Goal: Task Accomplishment & Management: Use online tool/utility

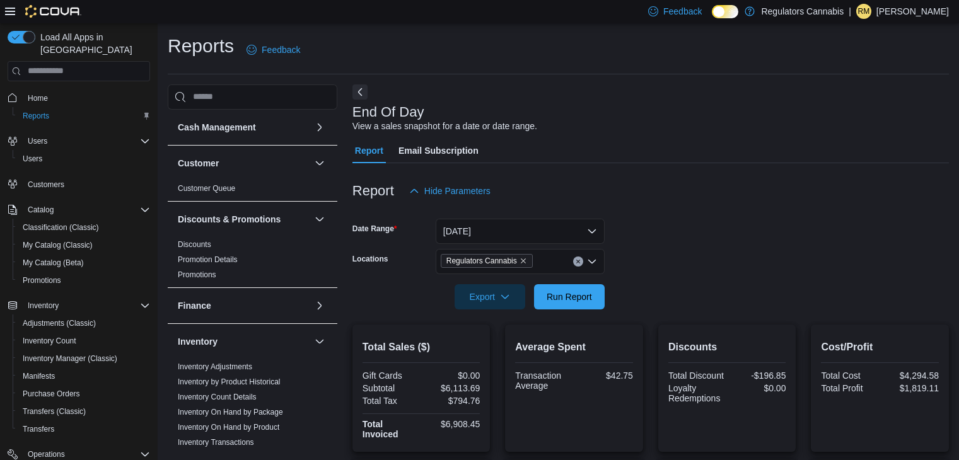
scroll to position [431, 0]
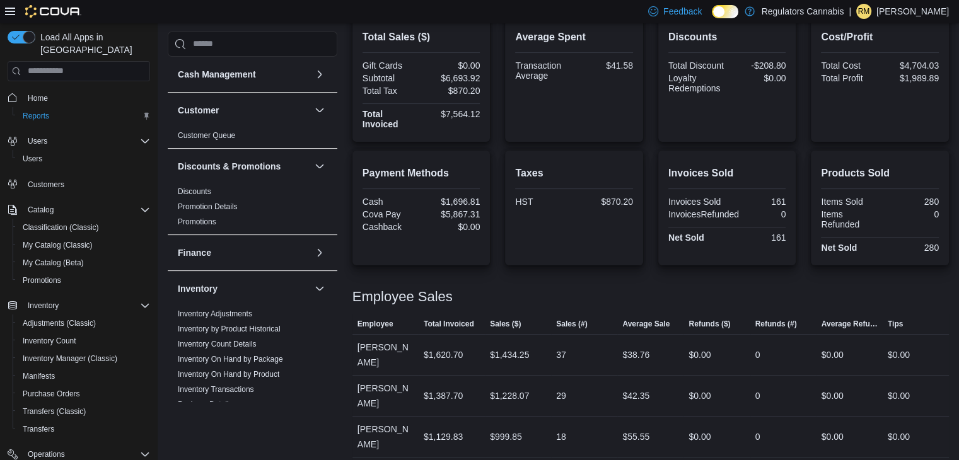
scroll to position [457, 0]
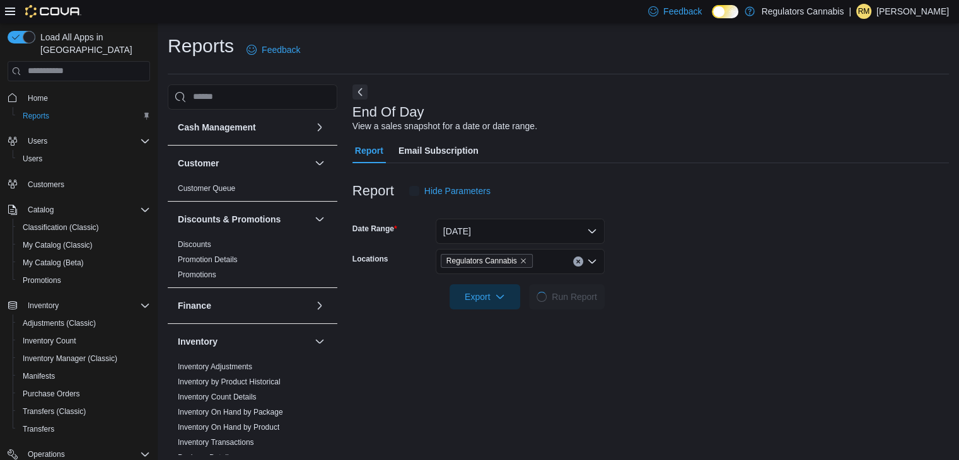
scroll to position [4, 0]
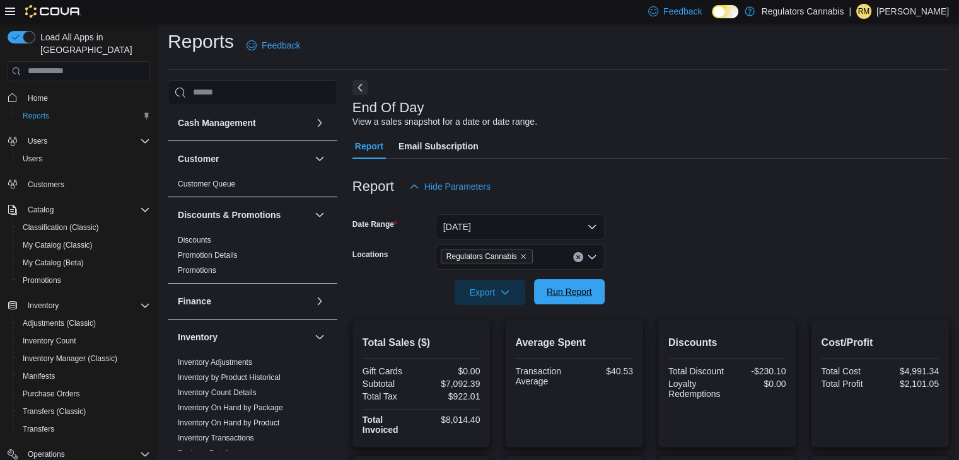
click at [561, 293] on span "Run Report" at bounding box center [569, 292] width 45 height 13
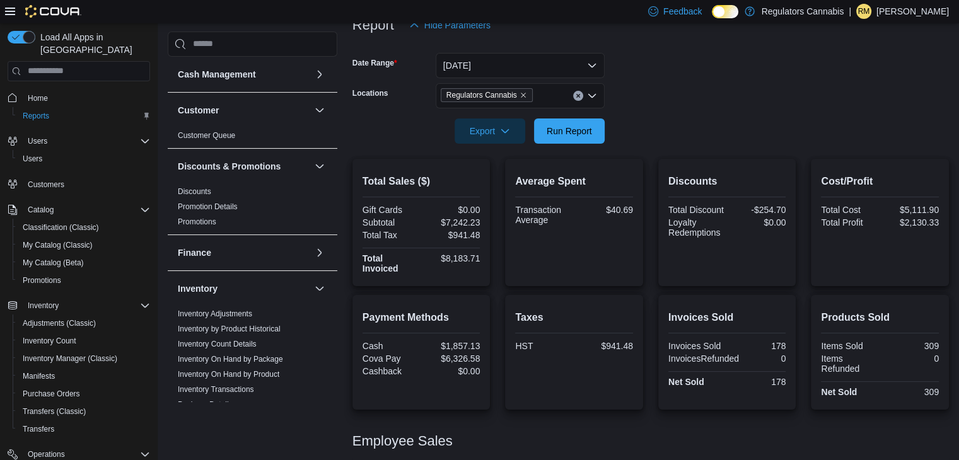
scroll to position [15, 0]
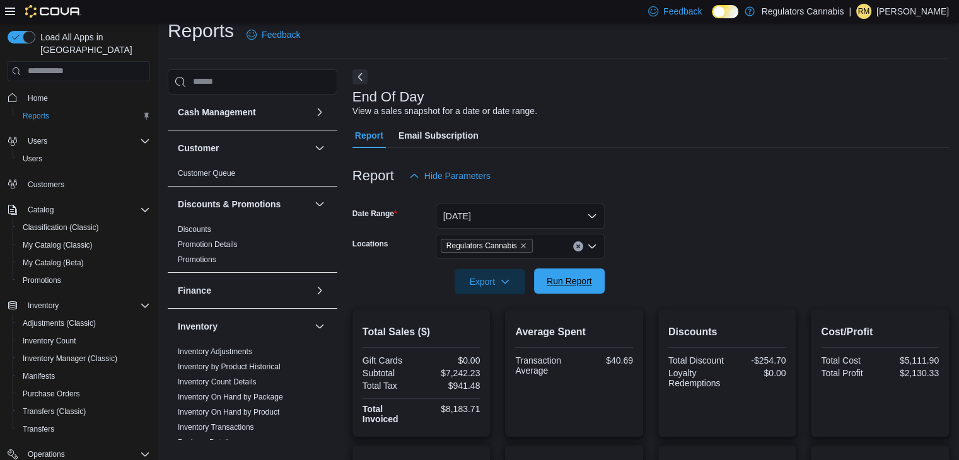
click at [563, 278] on span "Run Report" at bounding box center [569, 281] width 45 height 13
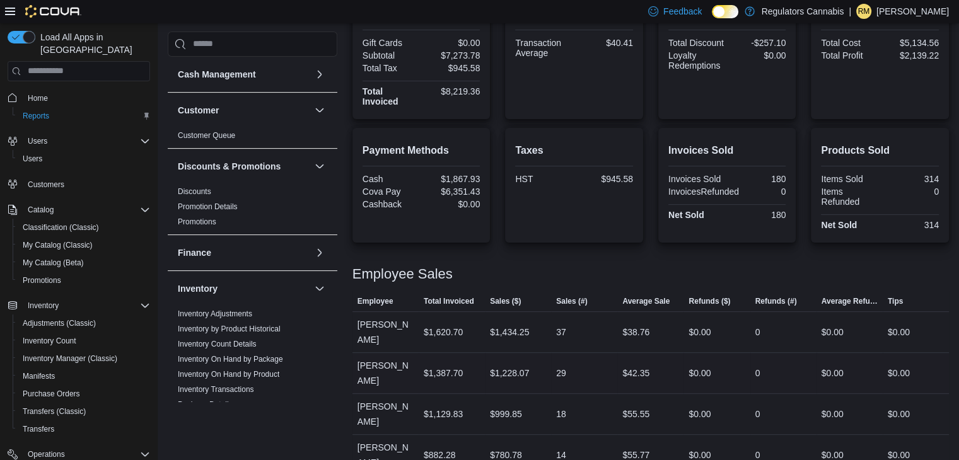
scroll to position [331, 0]
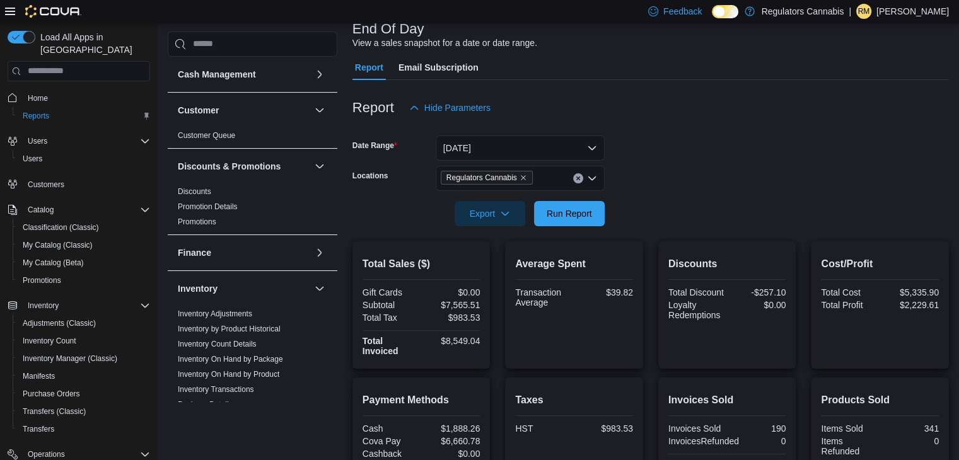
scroll to position [457, 0]
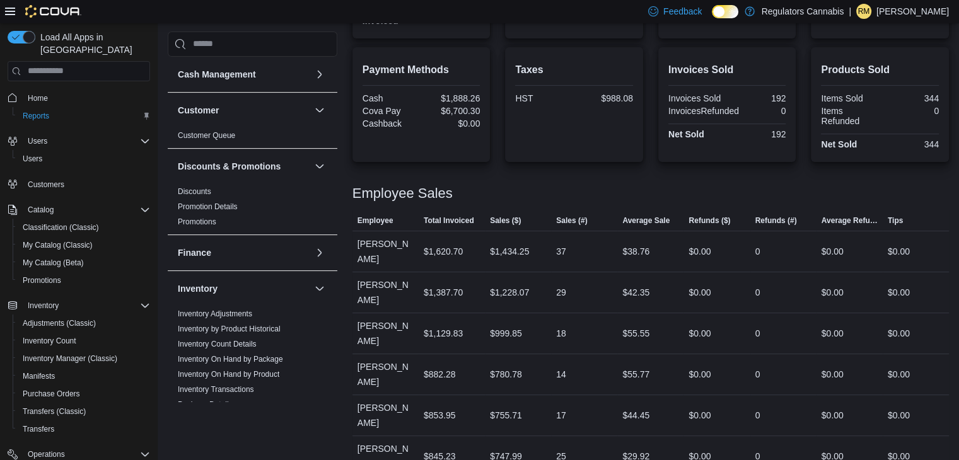
scroll to position [457, 0]
